Goal: Browse casually

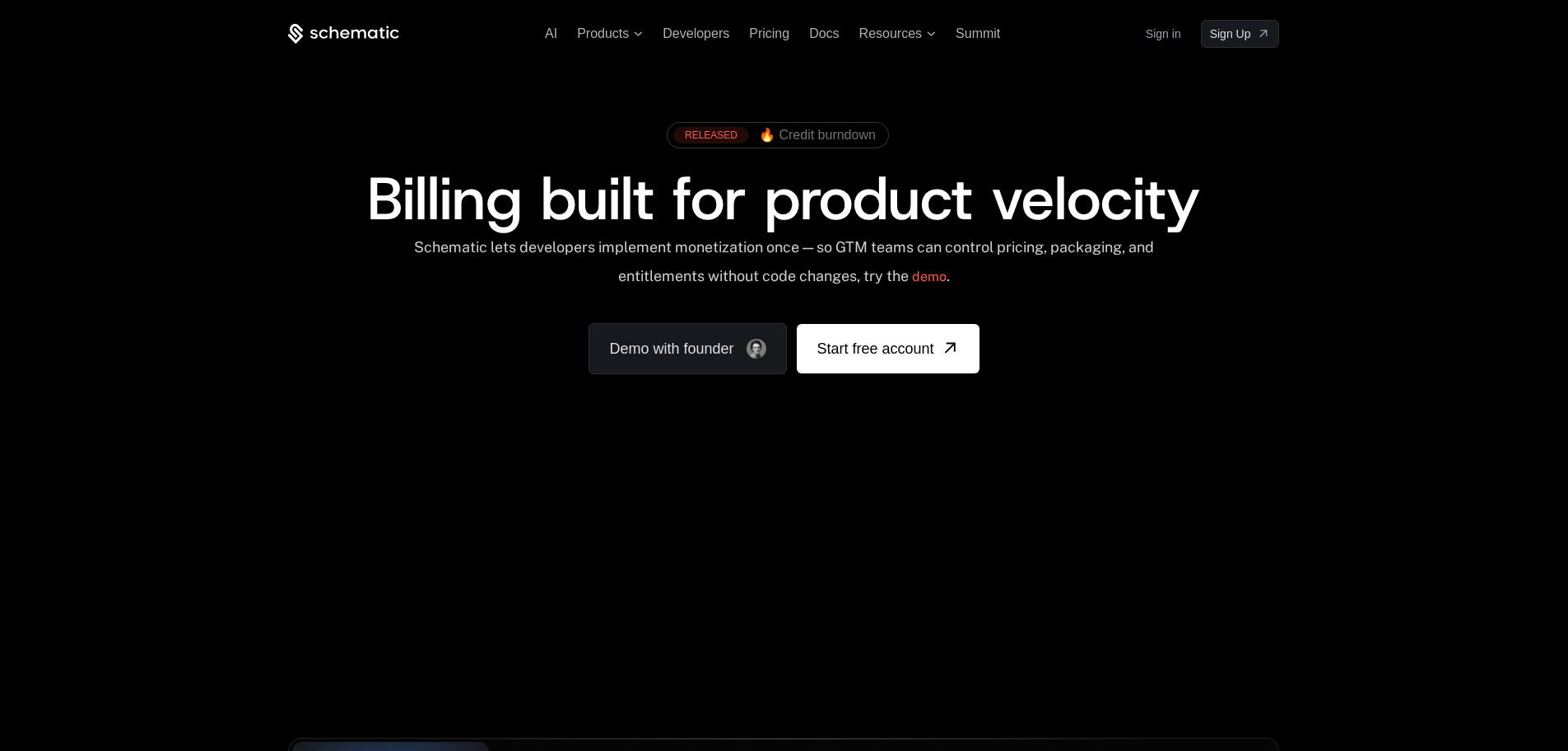
drag, startPoint x: 968, startPoint y: 533, endPoint x: 1013, endPoint y: 534, distance: 45.0
click at [1011, 534] on div "Your browser does not support the video tag." at bounding box center [784, 487] width 1071 height 694
drag, startPoint x: 658, startPoint y: 539, endPoint x: 678, endPoint y: 534, distance: 20.6
click at [678, 534] on div "Your browser does not support the video tag." at bounding box center [784, 487] width 1071 height 694
click at [692, 503] on div "Your browser does not support the video tag." at bounding box center [784, 487] width 1071 height 694
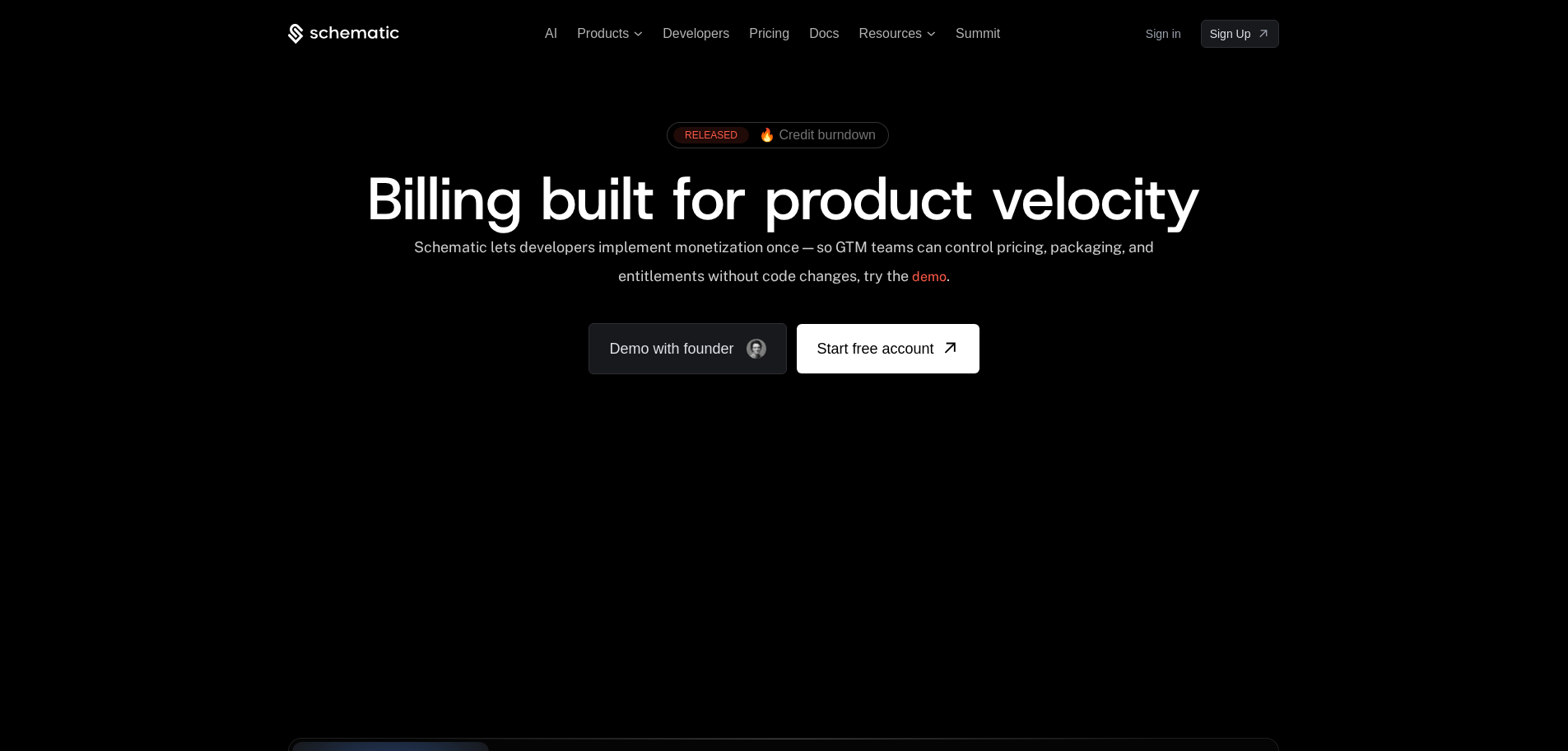
drag, startPoint x: 851, startPoint y: 593, endPoint x: 849, endPoint y: 514, distance: 79.0
click at [849, 514] on div "Your browser does not support the video tag." at bounding box center [784, 487] width 1071 height 694
drag, startPoint x: 1004, startPoint y: 518, endPoint x: 713, endPoint y: 510, distance: 291.1
click at [755, 505] on div "Your browser does not support the video tag." at bounding box center [784, 487] width 1071 height 694
drag, startPoint x: 298, startPoint y: 432, endPoint x: 442, endPoint y: 390, distance: 150.0
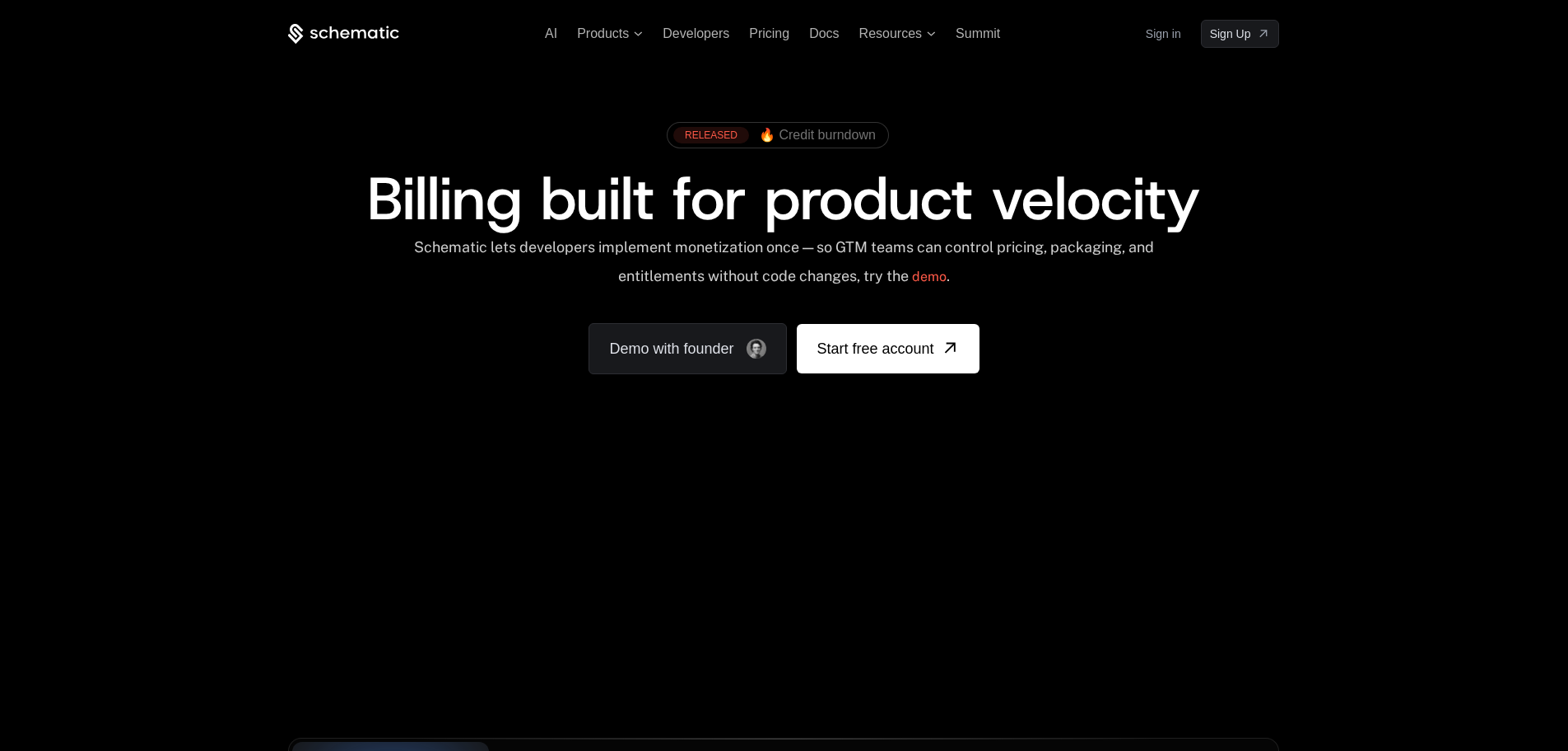
click at [440, 389] on div "RELEASED 🔥 Credit burndown Billing built for product velocity Schematic lets de…" at bounding box center [784, 243] width 1071 height 392
click at [278, 365] on div "RELEASED 🔥 Credit burndown Billing built for product velocity Schematic lets de…" at bounding box center [784, 243] width 1071 height 392
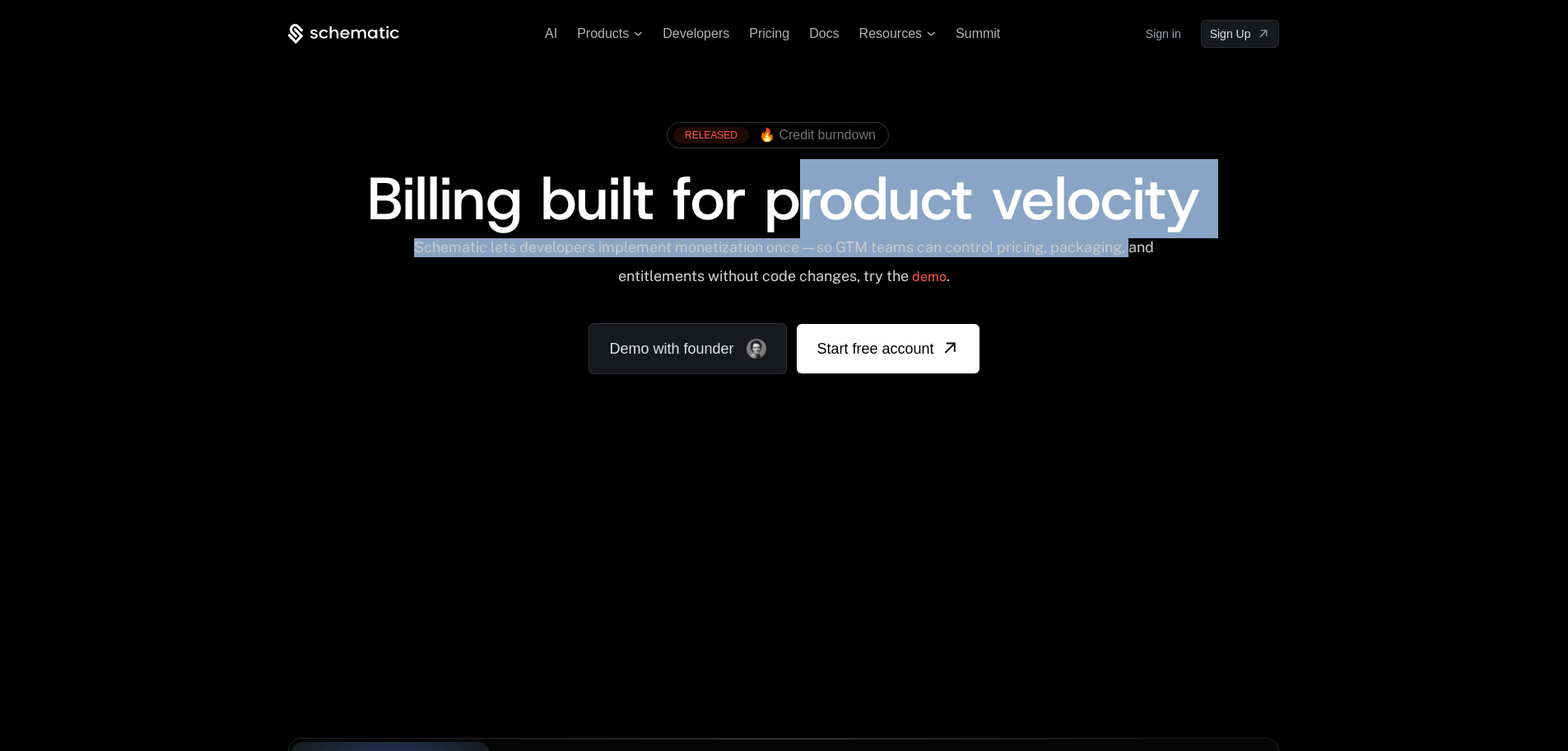
click at [1044, 99] on div "RELEASED 🔥 Credit burndown Billing built for product velocity Schematic lets de…" at bounding box center [784, 243] width 1071 height 392
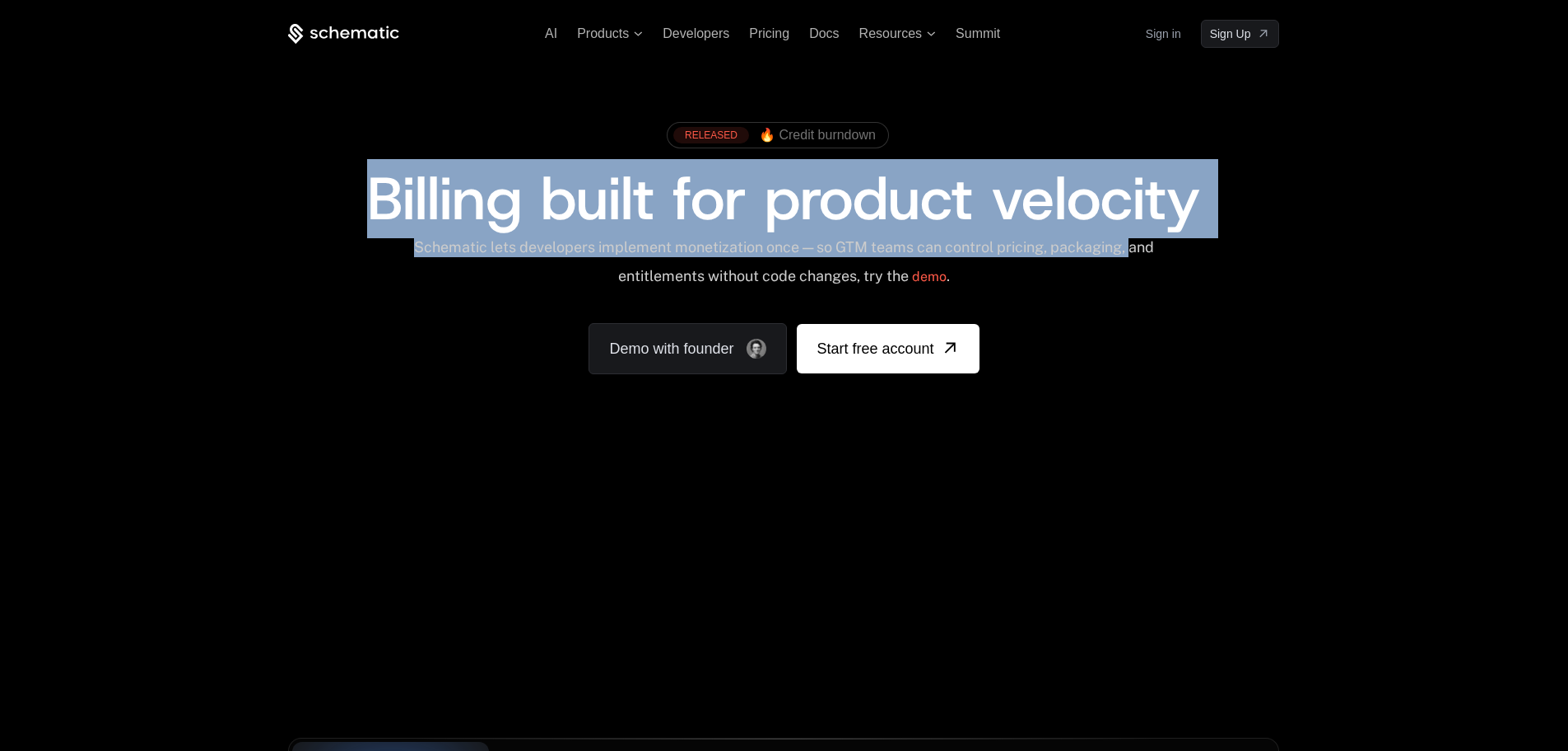
click at [366, 349] on div "RELEASED 🔥 Credit burndown Billing built for product velocity Schematic lets de…" at bounding box center [784, 244] width 991 height 261
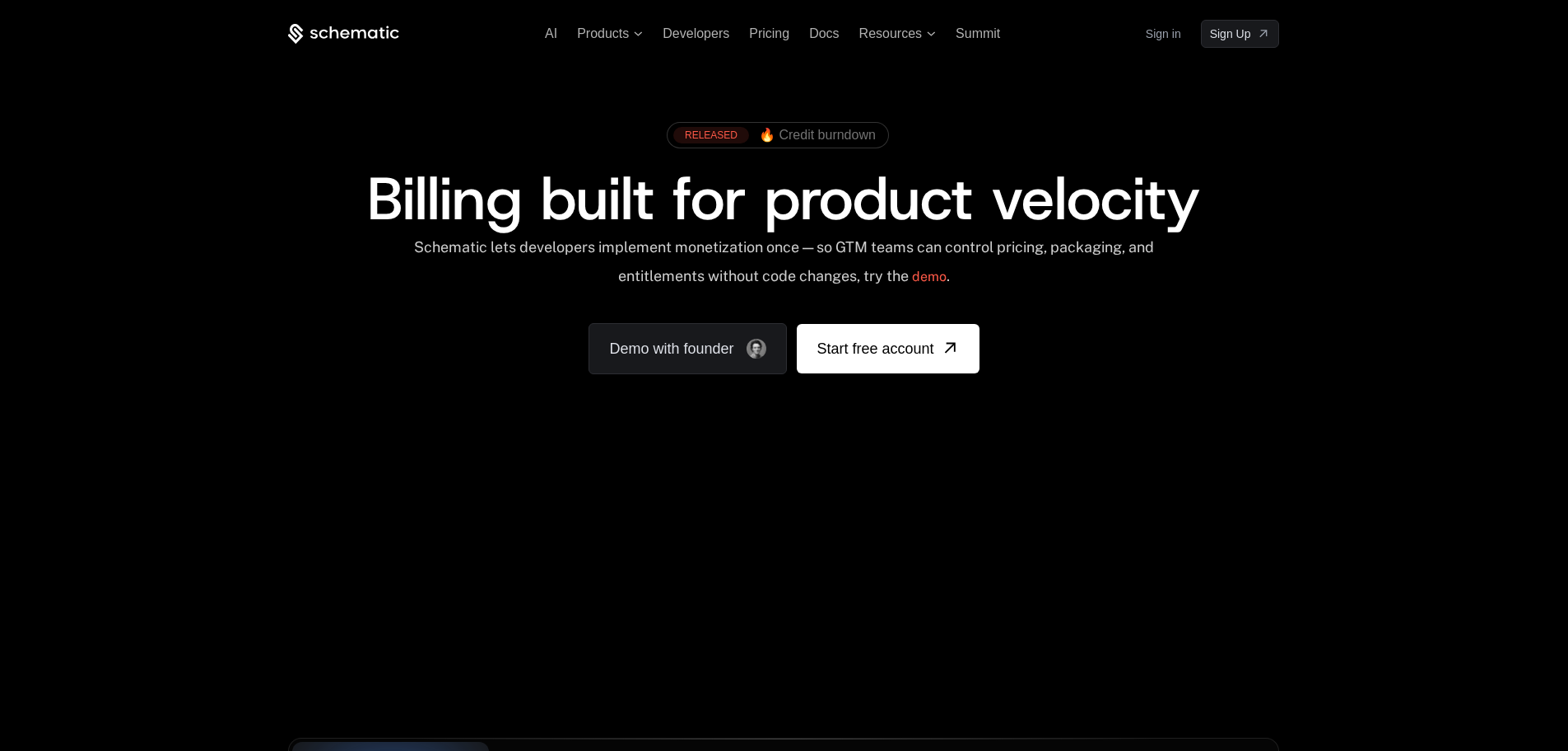
click at [294, 273] on div "Schematic lets developers implement monetization once — so GTM teams can contro…" at bounding box center [784, 267] width 991 height 59
click at [279, 353] on div "RELEASED 🔥 Credit burndown Billing built for product velocity Schematic lets de…" at bounding box center [784, 243] width 1071 height 392
